Goal: Task Accomplishment & Management: Use online tool/utility

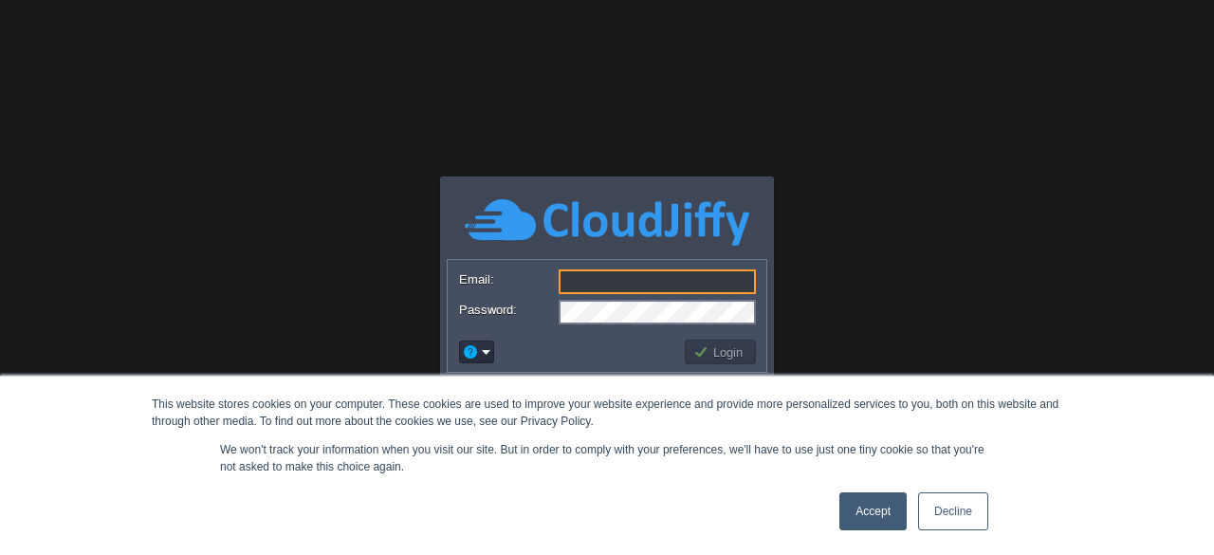
type input "[PERSON_NAME][EMAIL_ADDRESS][PERSON_NAME][DOMAIN_NAME]"
click at [868, 508] on link "Accept" at bounding box center [872, 511] width 67 height 38
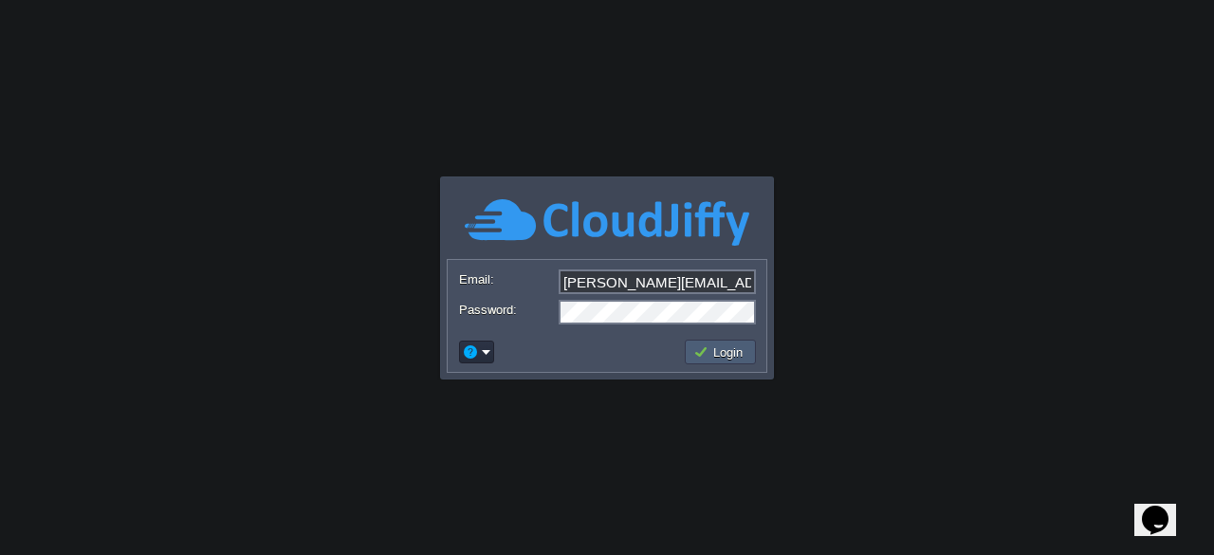
click at [709, 351] on button "Login" at bounding box center [720, 351] width 55 height 17
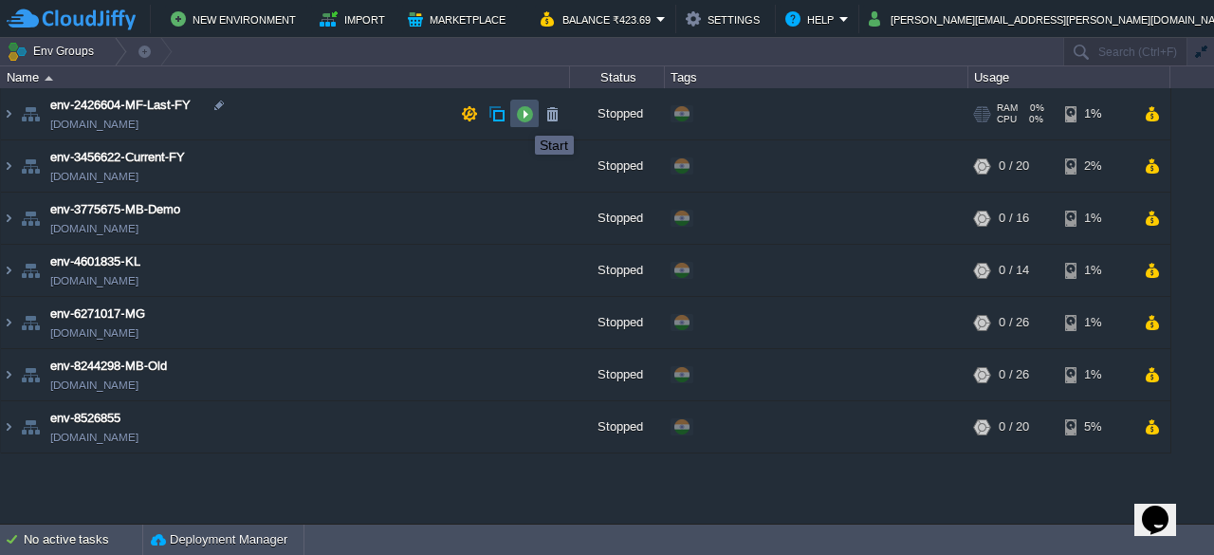
click at [521, 119] on button "button" at bounding box center [524, 113] width 17 height 17
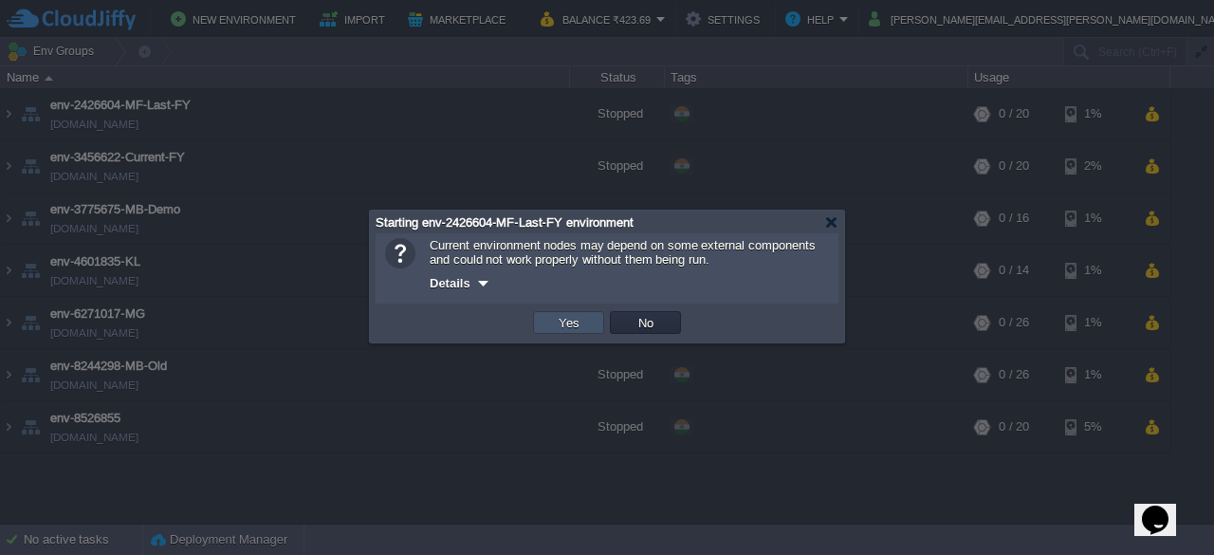
click at [573, 321] on button "Yes" at bounding box center [569, 322] width 32 height 17
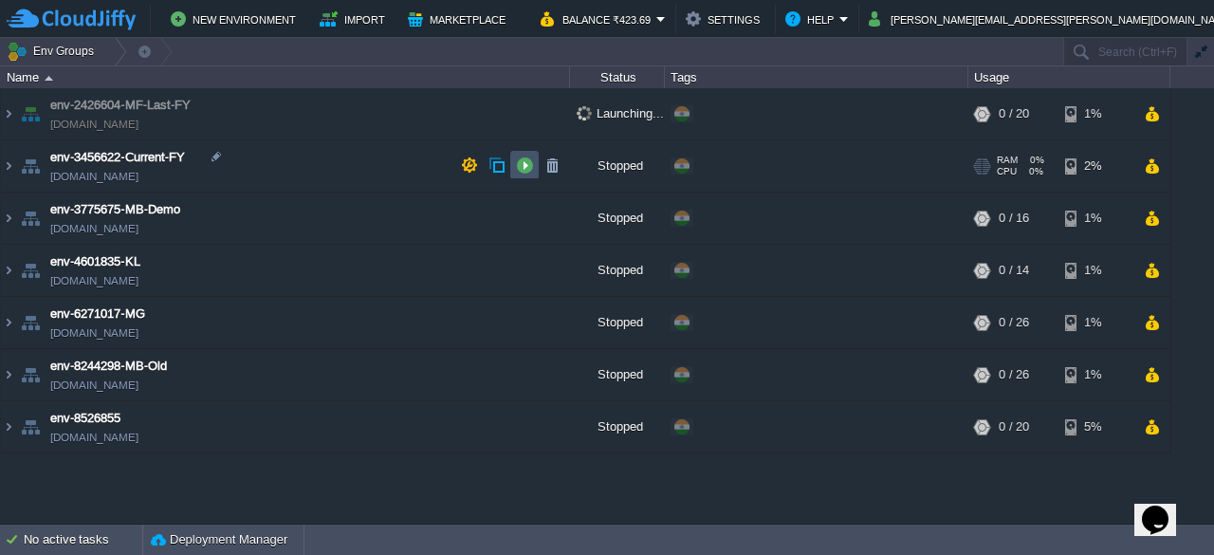
click at [528, 174] on button "button" at bounding box center [524, 164] width 17 height 17
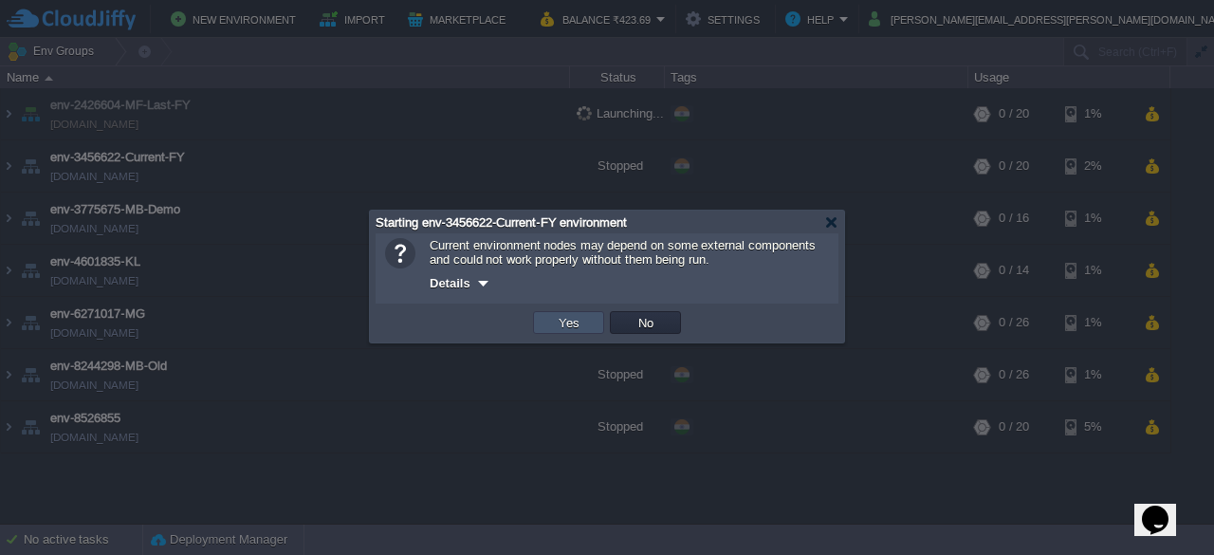
click at [569, 320] on button "Yes" at bounding box center [569, 322] width 32 height 17
